Goal: Task Accomplishment & Management: Manage account settings

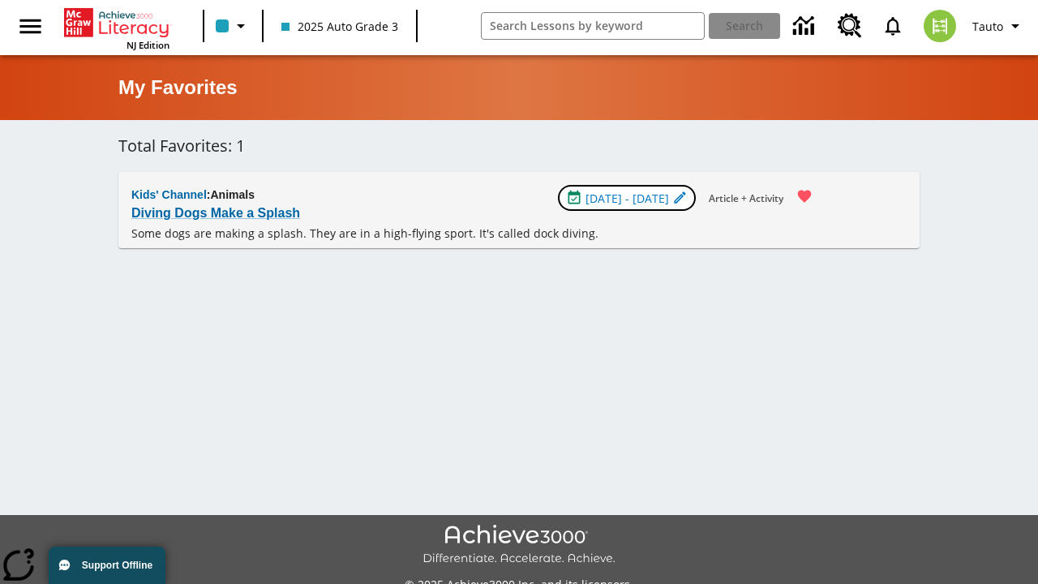
click at [628, 198] on span "[DATE] - [DATE]" at bounding box center [628, 198] width 84 height 17
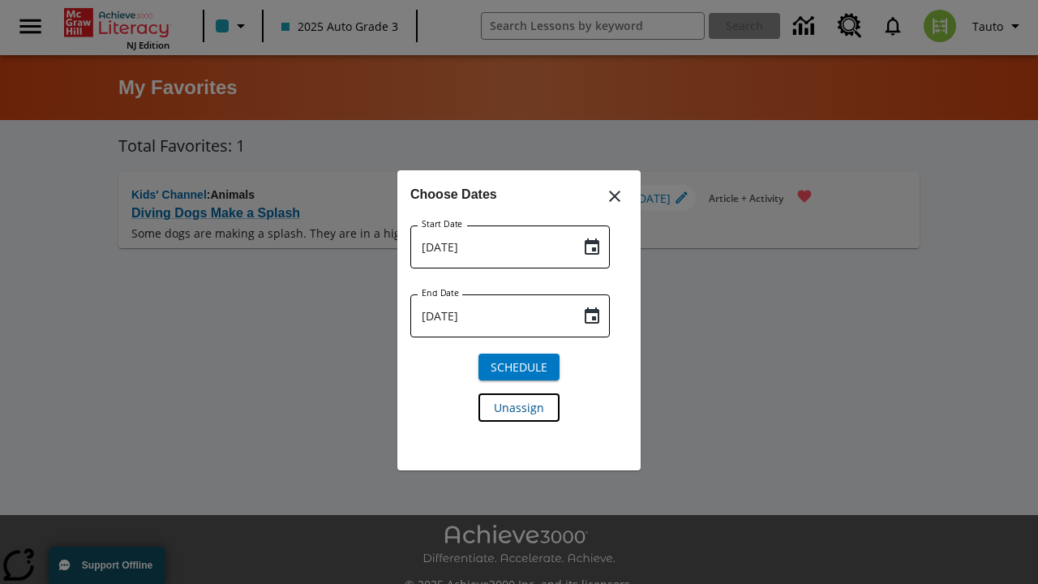
click at [519, 406] on span "Unassign" at bounding box center [519, 407] width 50 height 17
